Goal: Task Accomplishment & Management: Complete application form

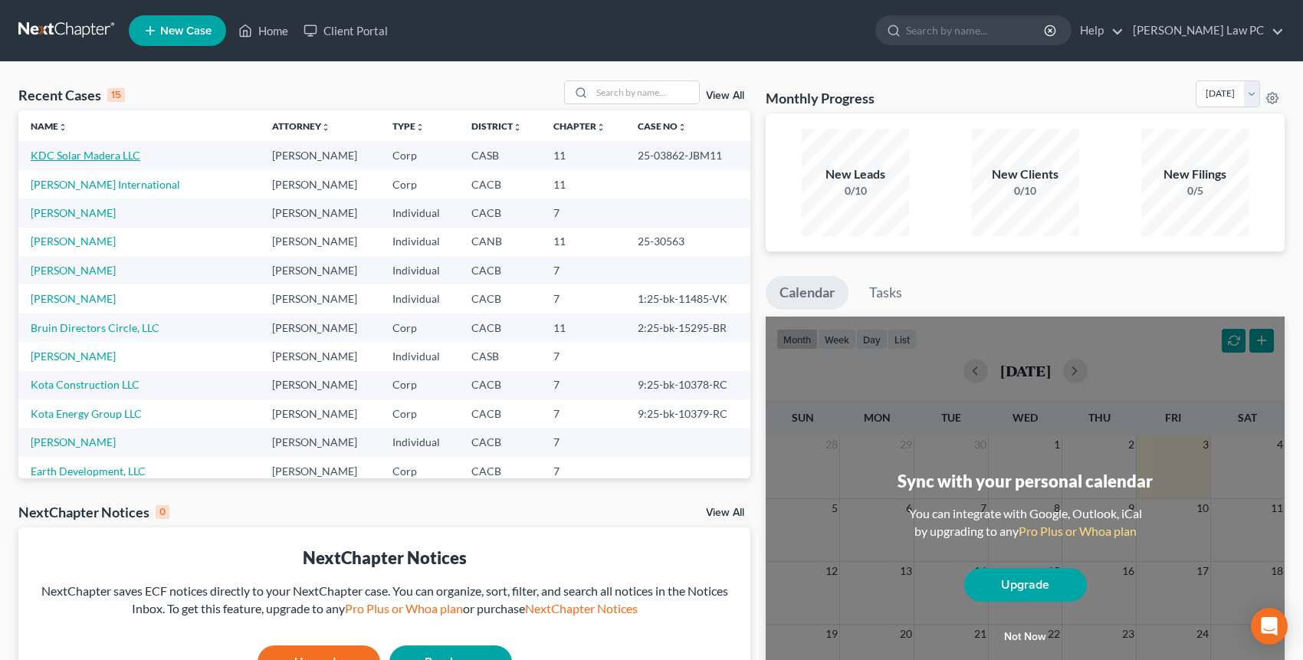
click at [81, 159] on link "KDC Solar Madera LLC" at bounding box center [86, 155] width 110 height 13
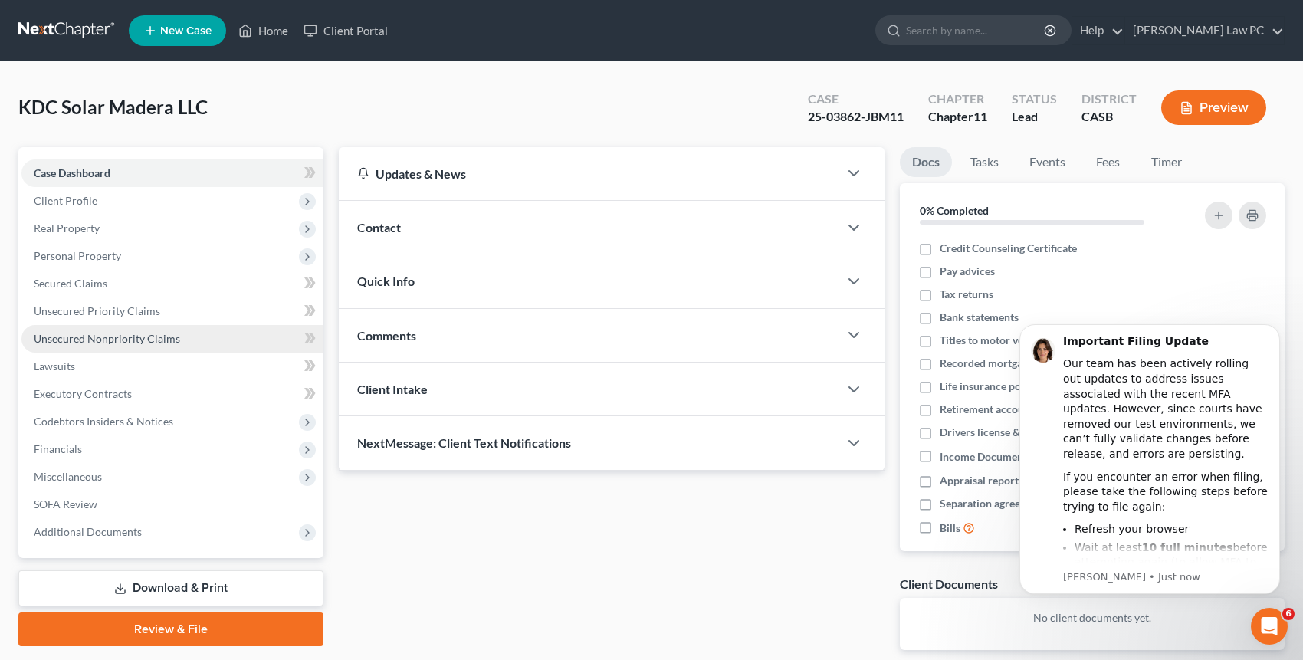
click at [100, 341] on span "Unsecured Nonpriority Claims" at bounding box center [107, 338] width 146 height 13
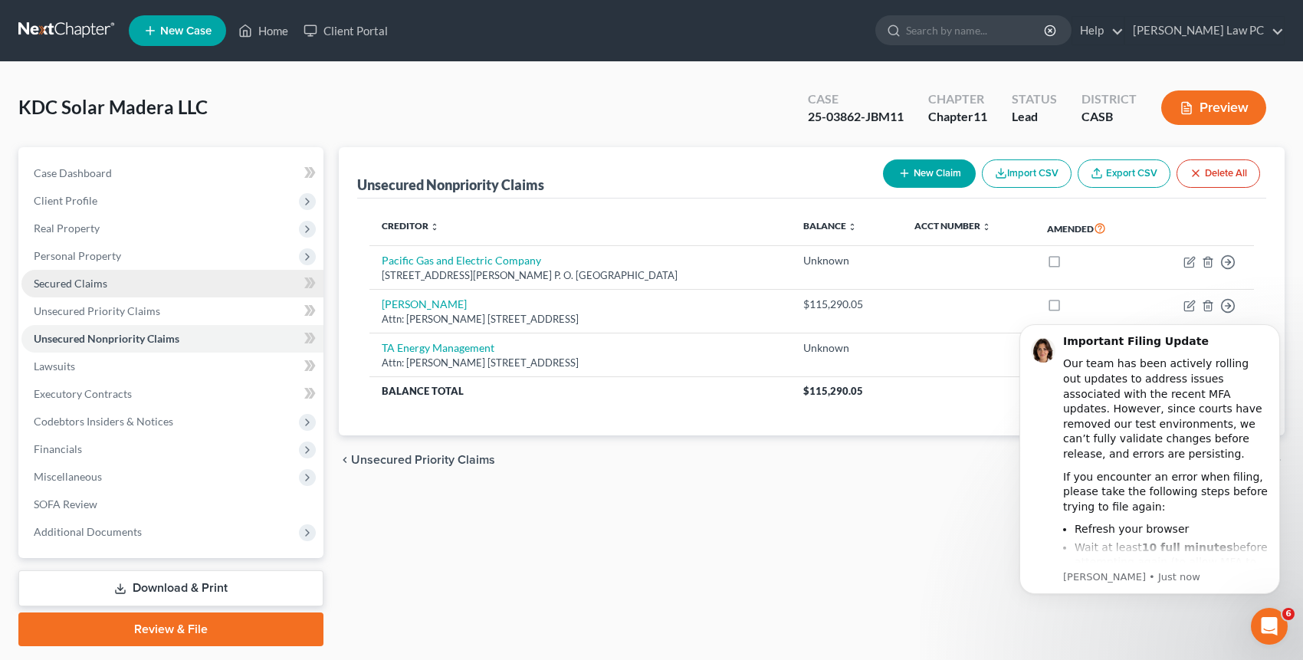
click at [95, 282] on span "Secured Claims" at bounding box center [71, 283] width 74 height 13
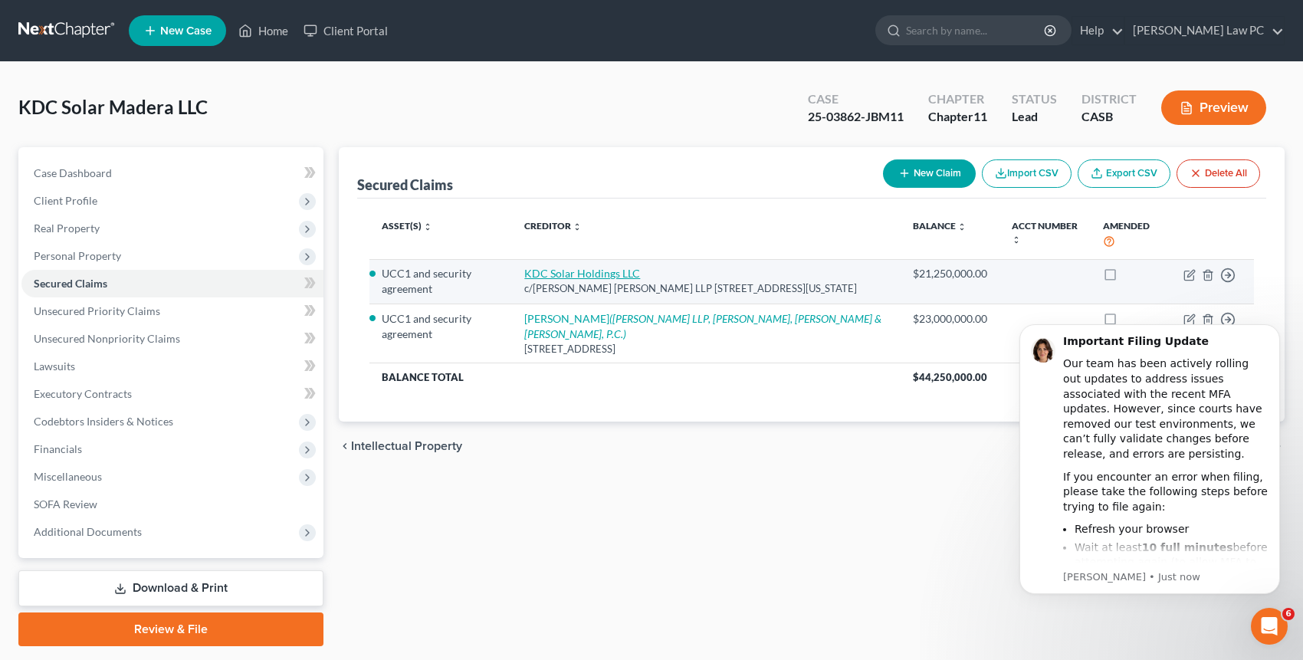
click at [620, 267] on link "KDC Solar Holdings LLC" at bounding box center [582, 273] width 116 height 13
select select "35"
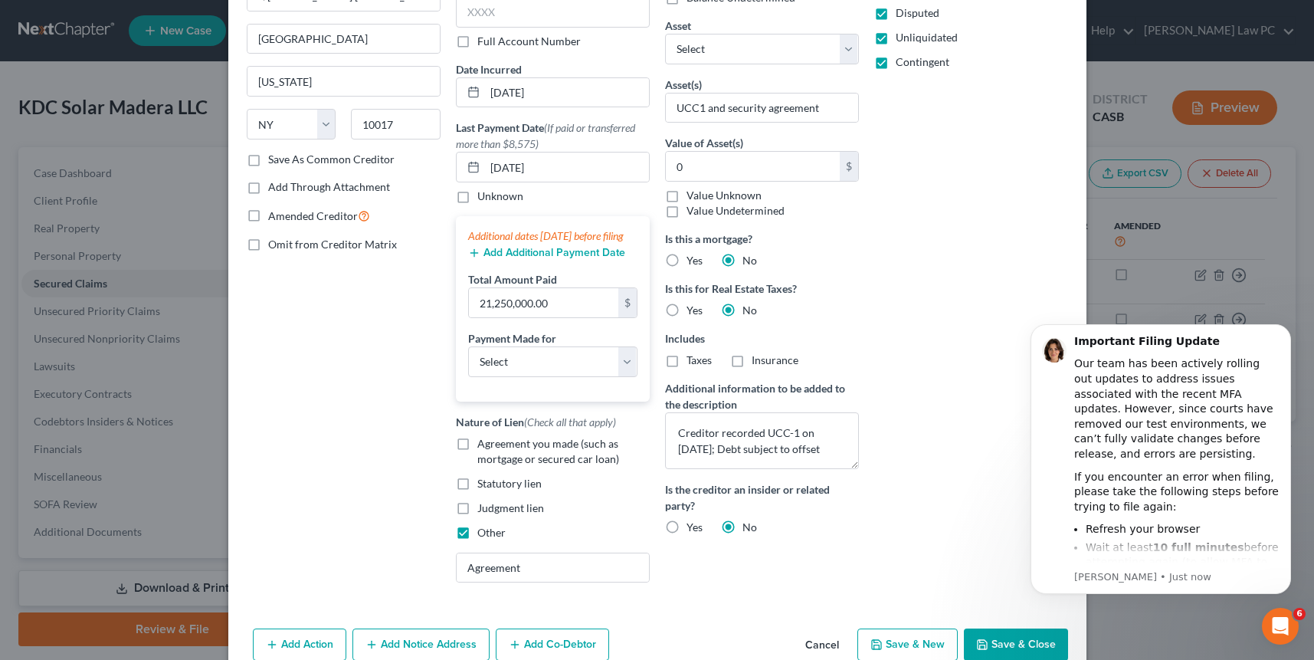
scroll to position [240, 0]
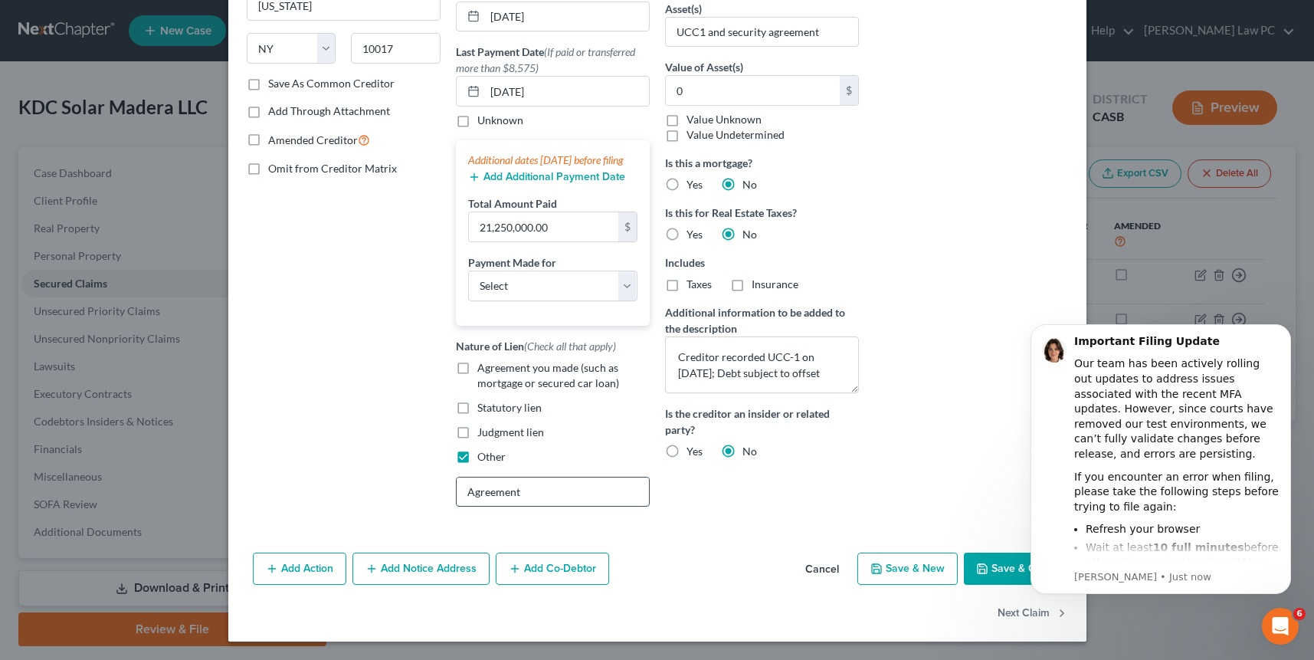
drag, startPoint x: 529, startPoint y: 493, endPoint x: 450, endPoint y: 492, distance: 79.7
click at [457, 493] on input "Agreement" at bounding box center [553, 491] width 192 height 29
click at [987, 565] on button "Save & Close" at bounding box center [1016, 568] width 104 height 32
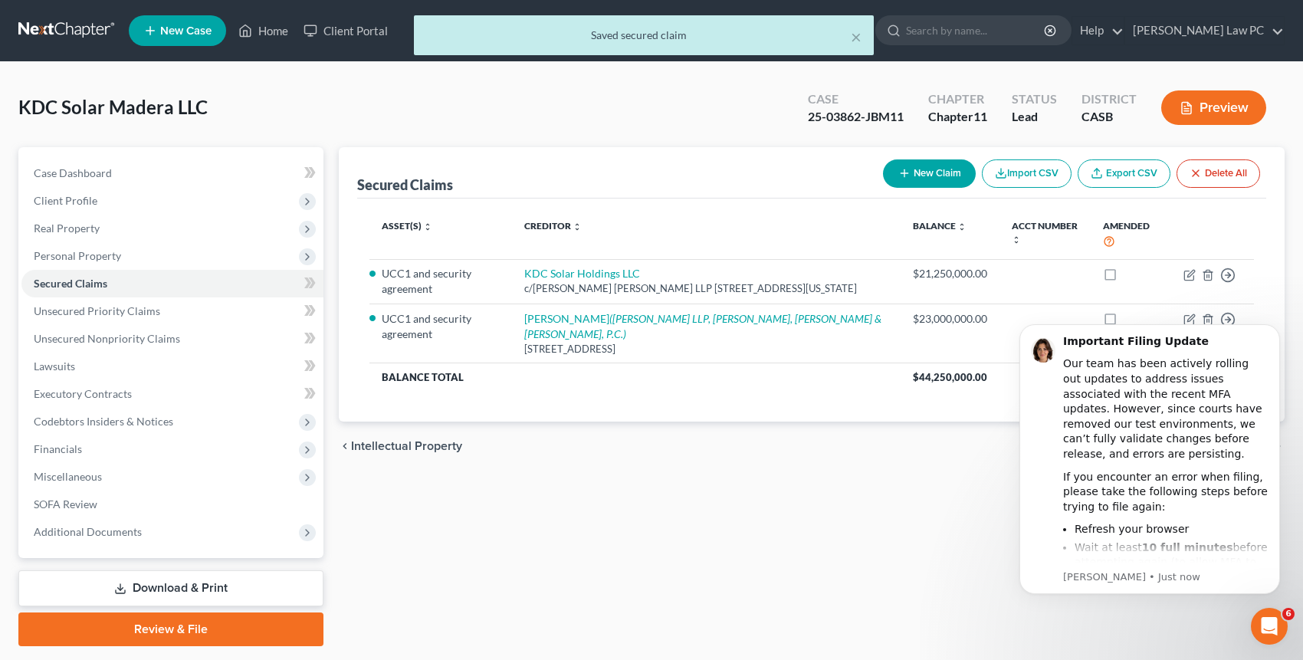
click at [1231, 103] on button "Preview" at bounding box center [1213, 107] width 105 height 34
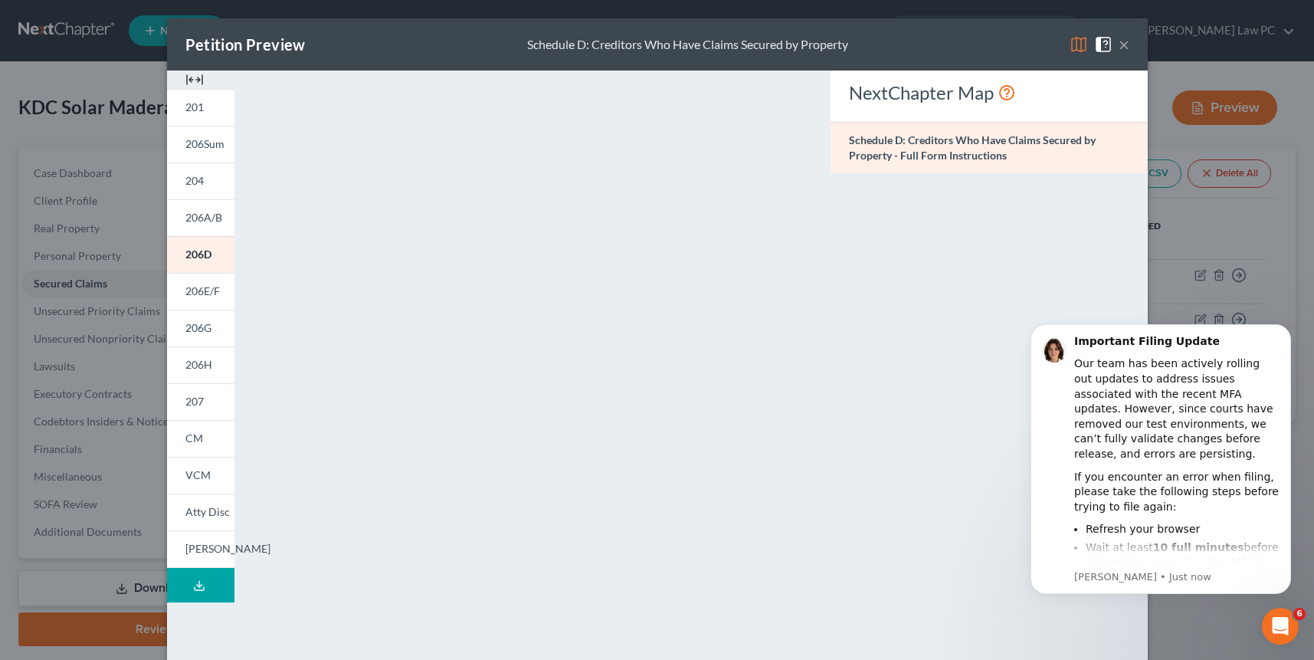
click at [1120, 45] on button "×" at bounding box center [1124, 44] width 11 height 18
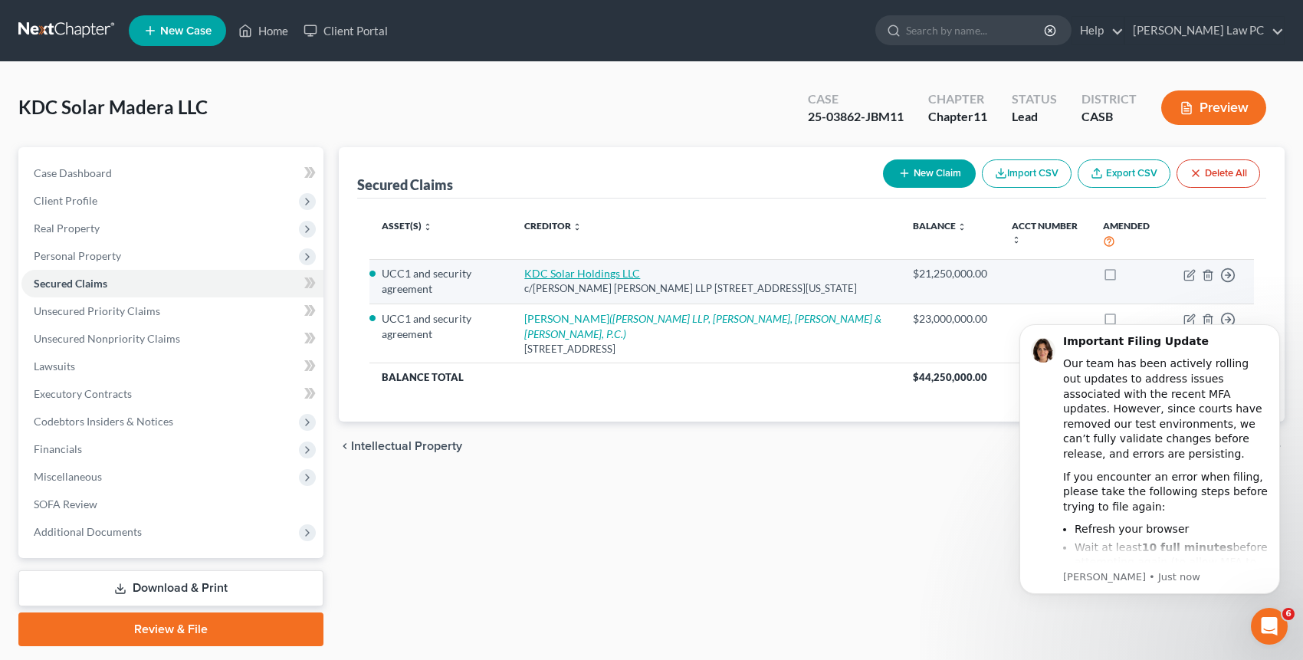
click at [610, 267] on link "KDC Solar Holdings LLC" at bounding box center [582, 273] width 116 height 13
select select "35"
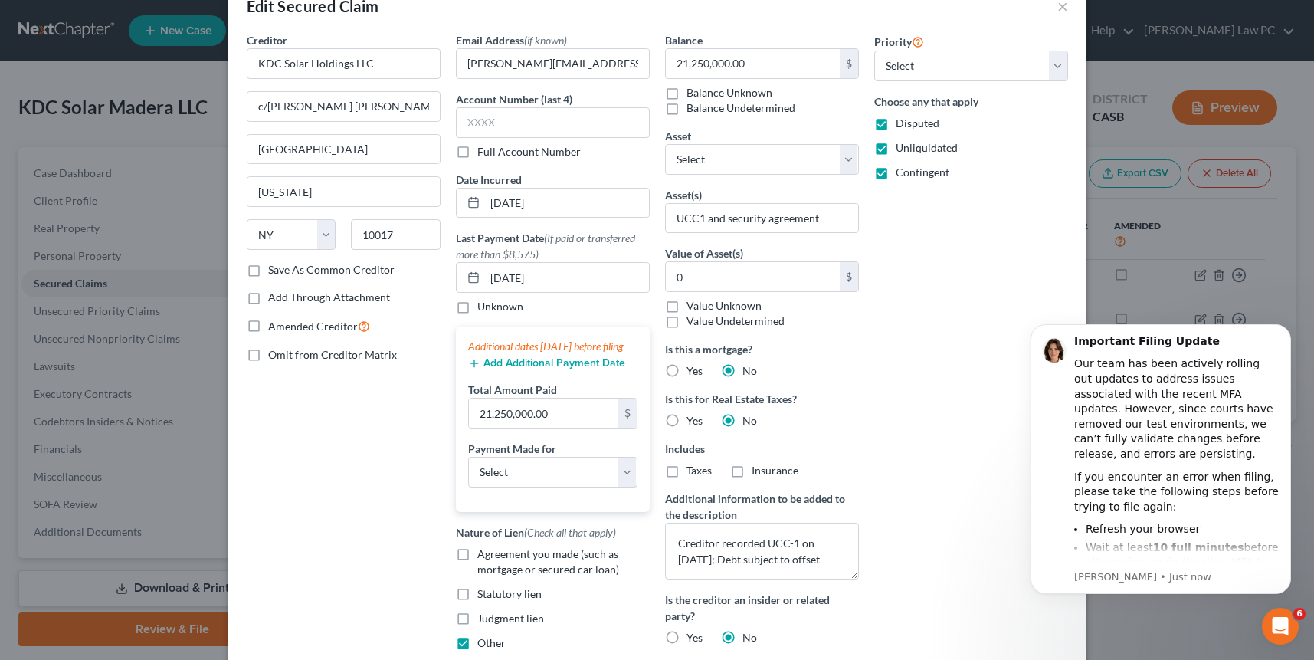
scroll to position [225, 0]
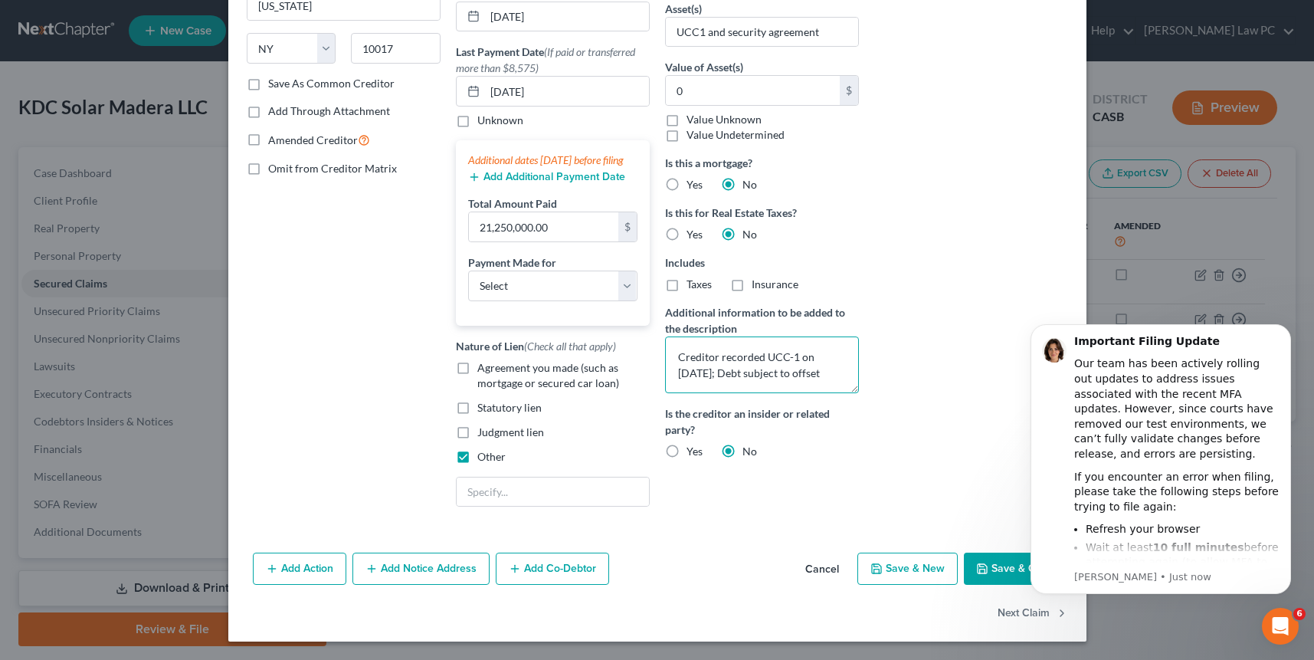
drag, startPoint x: 735, startPoint y: 374, endPoint x: 837, endPoint y: 377, distance: 102.0
click at [837, 377] on textarea "Creditor recorded UCC-1 on [DATE]; Debt subject to offset" at bounding box center [762, 364] width 194 height 57
click at [726, 373] on textarea "Creditor recorded UCC-1 on [DATE]; Debt subject to offset" at bounding box center [762, 364] width 194 height 57
type textarea "Creditor recorded UCC-1 on [DATE]. ; Debt subject to offset"
click at [1001, 582] on button "Save & Close" at bounding box center [1016, 568] width 104 height 32
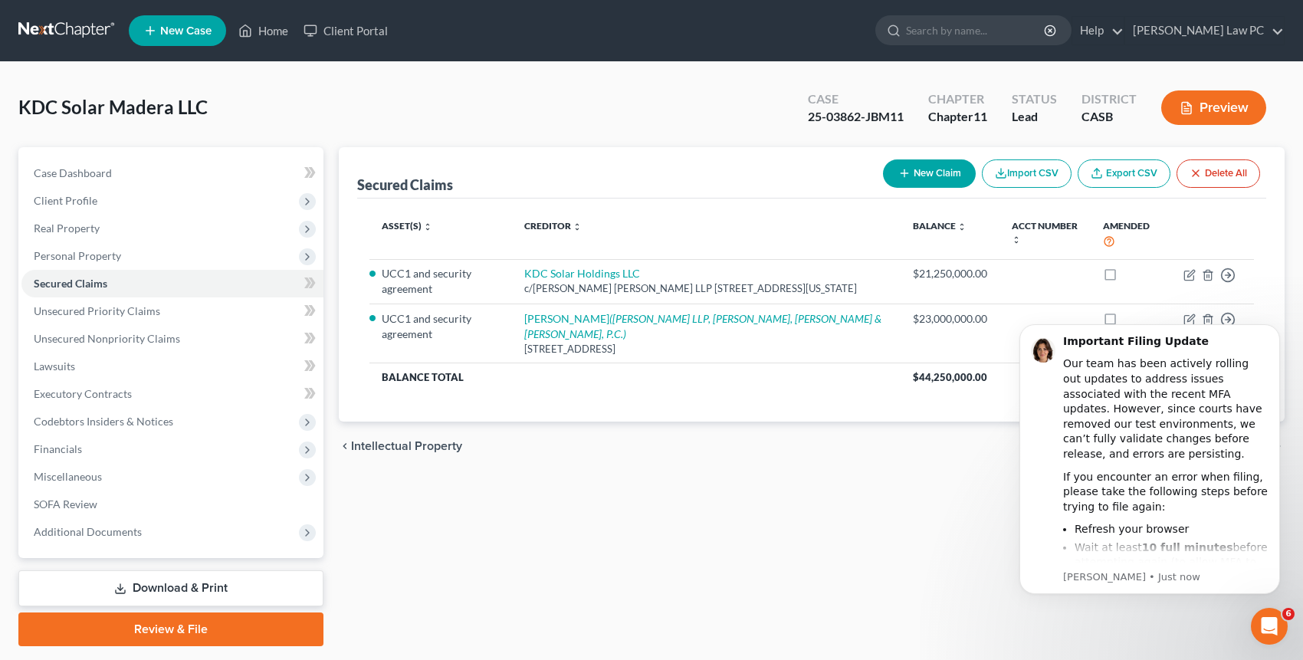
click at [1198, 108] on button "Preview" at bounding box center [1213, 107] width 105 height 34
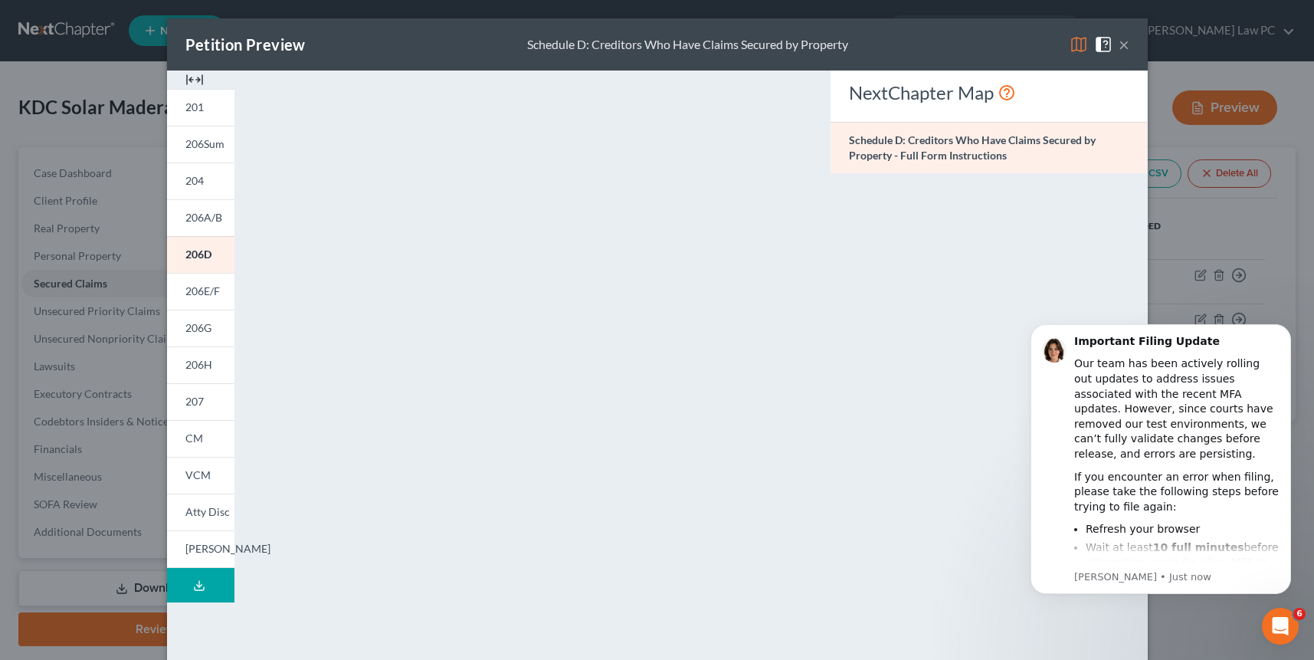
click at [1123, 45] on button "×" at bounding box center [1124, 44] width 11 height 18
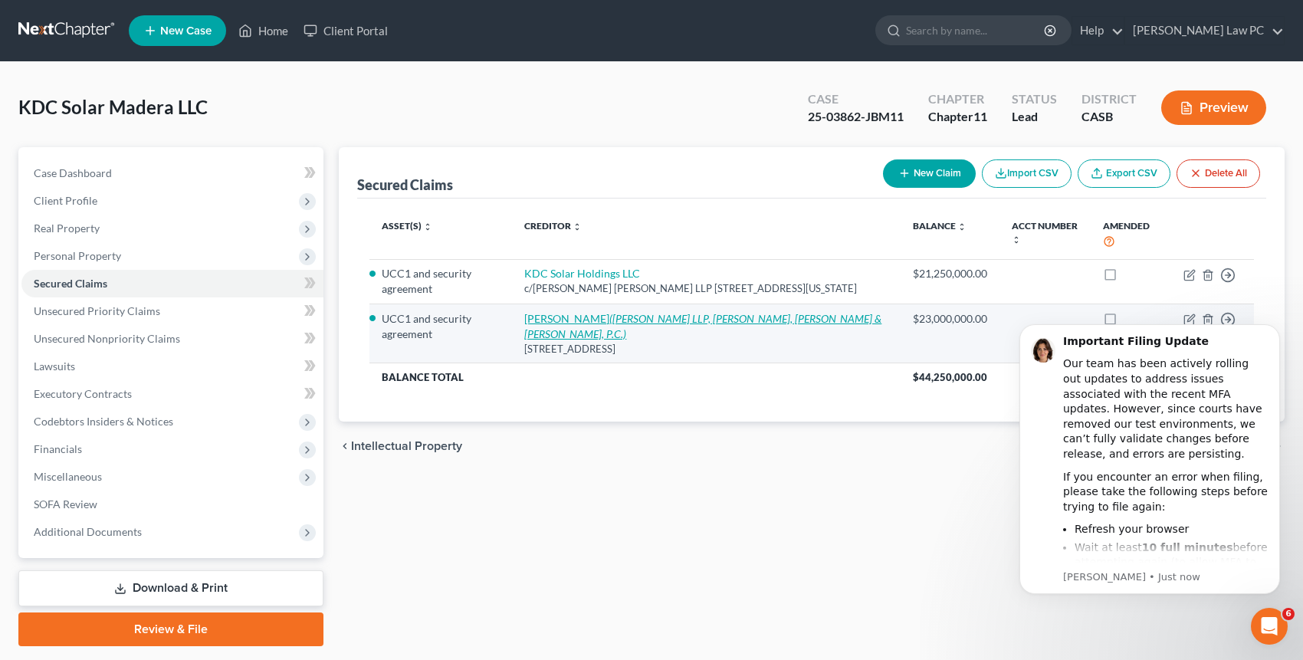
click at [597, 312] on link "[PERSON_NAME] ([PERSON_NAME] LLP, [PERSON_NAME], [PERSON_NAME] & [PERSON_NAME],…" at bounding box center [702, 326] width 357 height 28
select select "9"
select select "0"
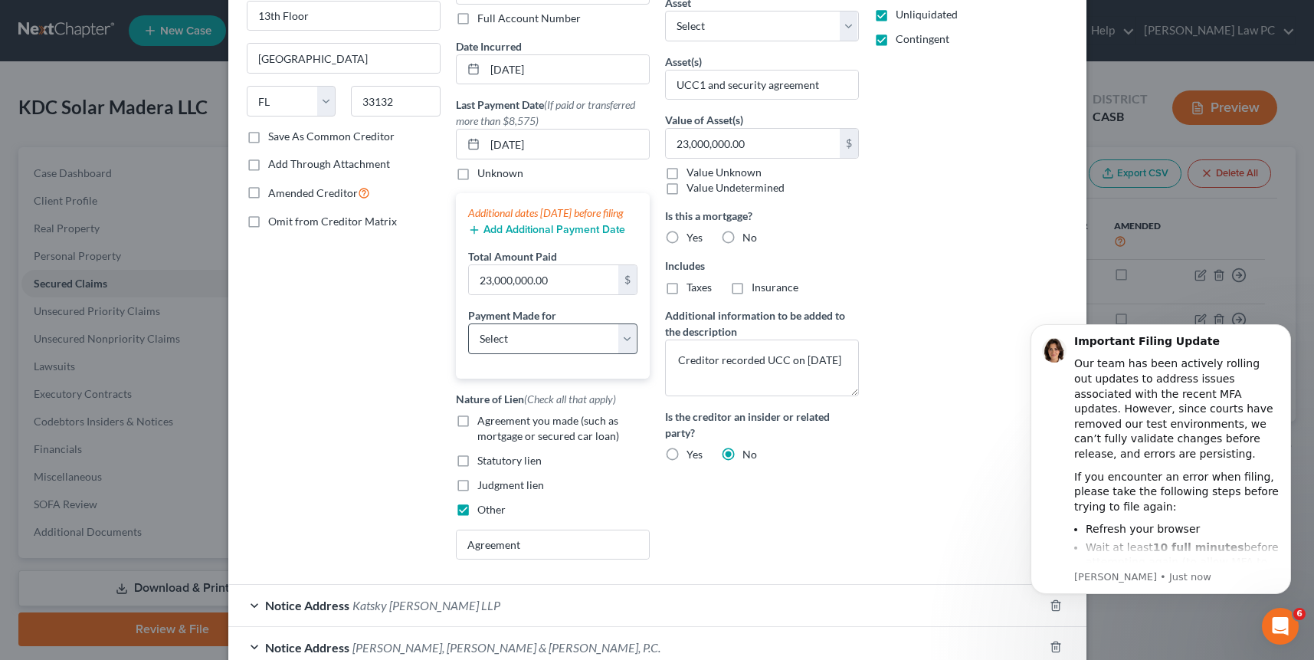
scroll to position [365, 0]
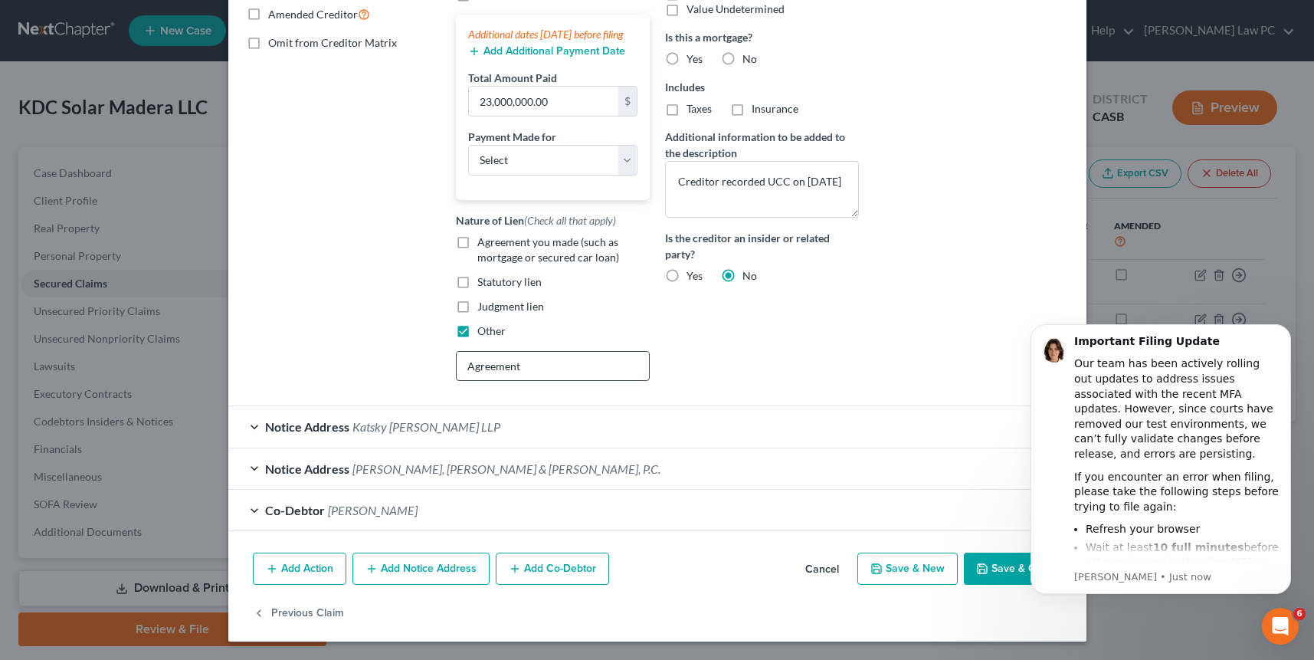
drag, startPoint x: 496, startPoint y: 367, endPoint x: 457, endPoint y: 362, distance: 38.7
click at [458, 362] on input "Agreement" at bounding box center [553, 366] width 192 height 29
click at [990, 565] on button "Save & Close" at bounding box center [1016, 568] width 104 height 32
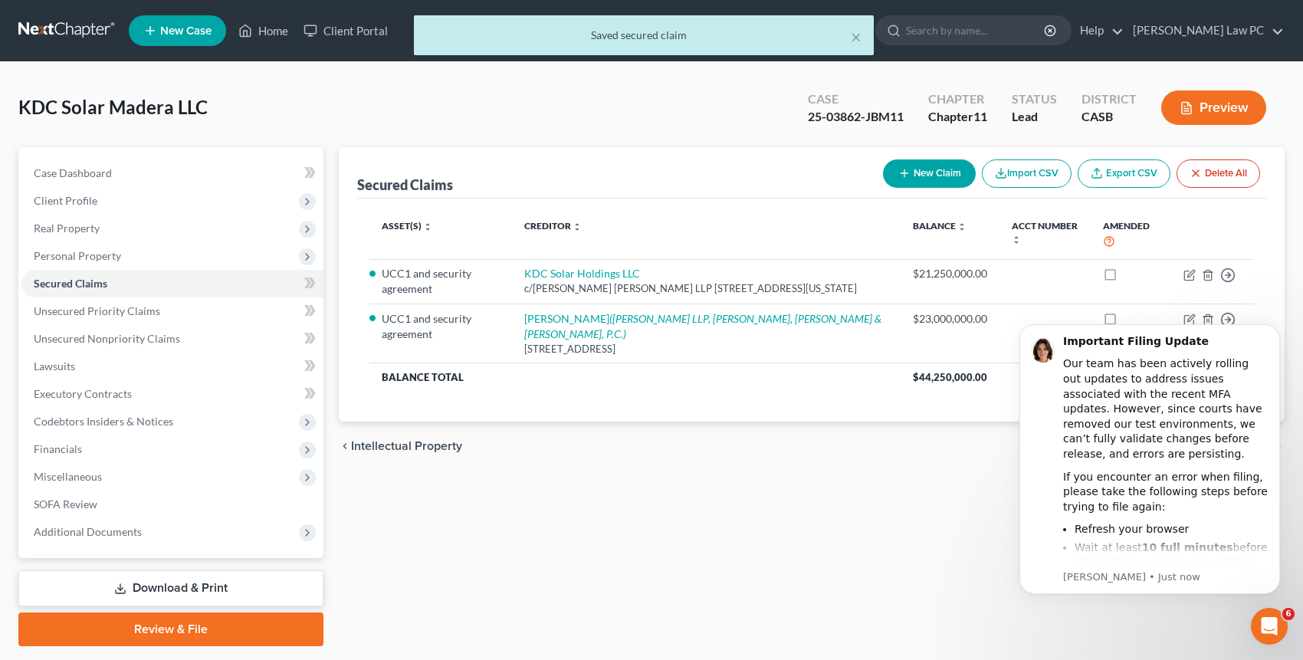
click at [1208, 111] on button "Preview" at bounding box center [1213, 107] width 105 height 34
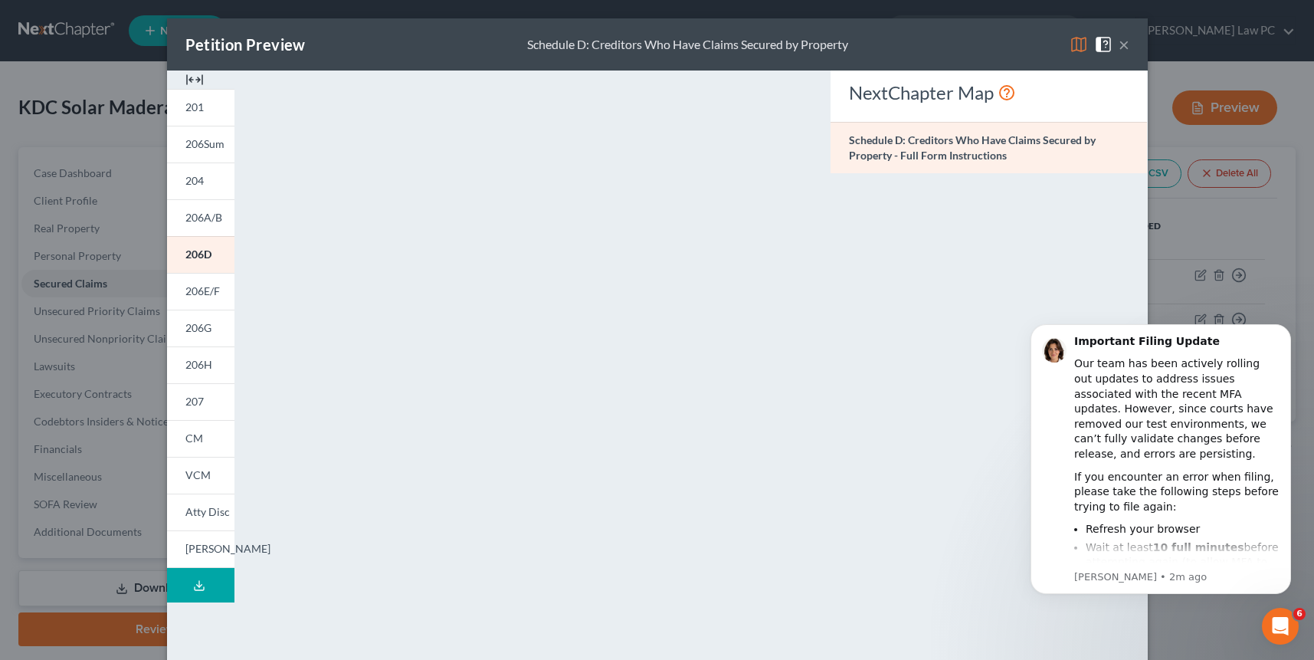
click at [1120, 51] on button "×" at bounding box center [1124, 44] width 11 height 18
